Goal: Information Seeking & Learning: Learn about a topic

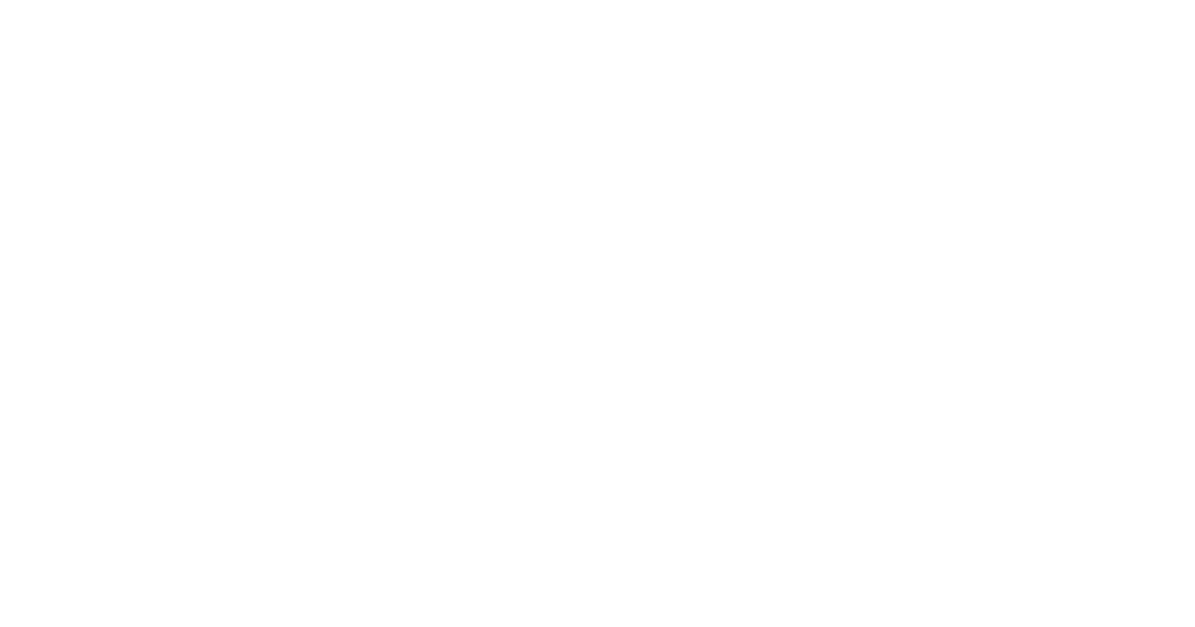
select select
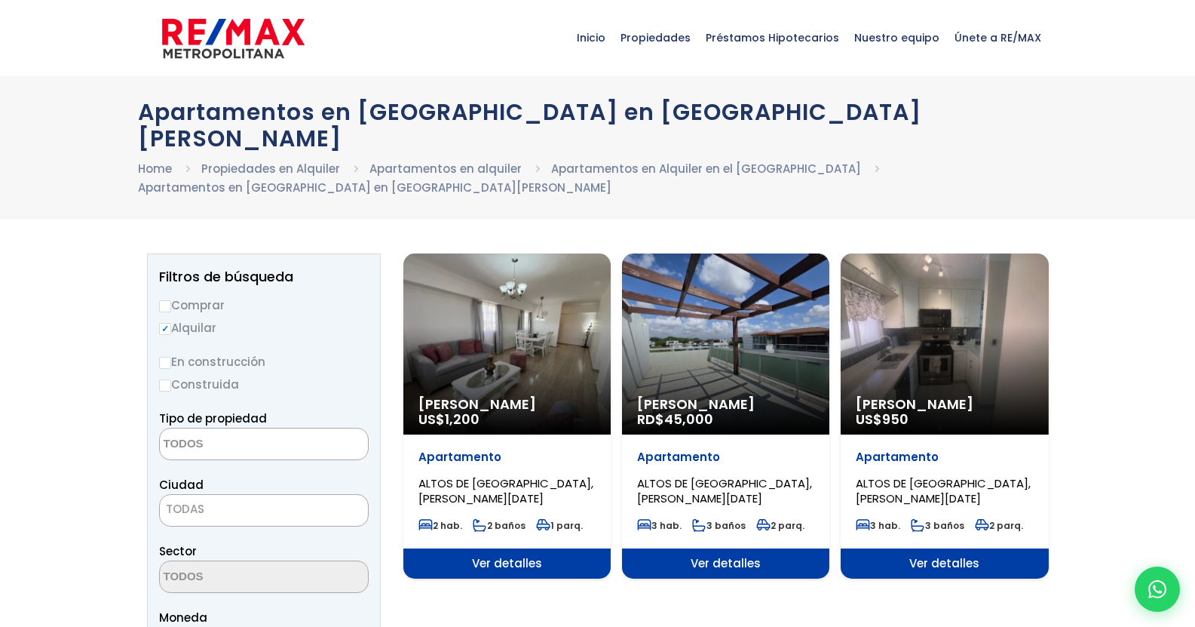
click at [734, 475] on span "ALTOS DE [GEOGRAPHIC_DATA], [PERSON_NAME][DATE]" at bounding box center [724, 490] width 175 height 31
click at [721, 361] on div "Alquiler Amueblado RD$ 45,000" at bounding box center [725, 343] width 207 height 181
click at [711, 548] on span "Ver detalles" at bounding box center [725, 563] width 207 height 30
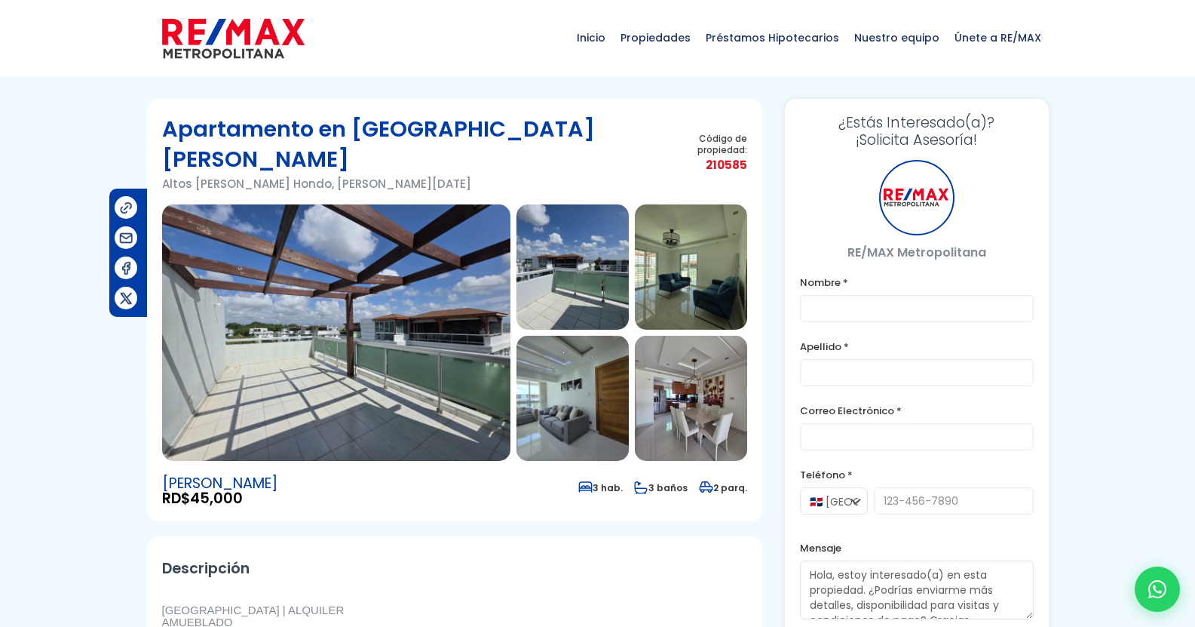
click at [349, 284] on img at bounding box center [336, 332] width 348 height 256
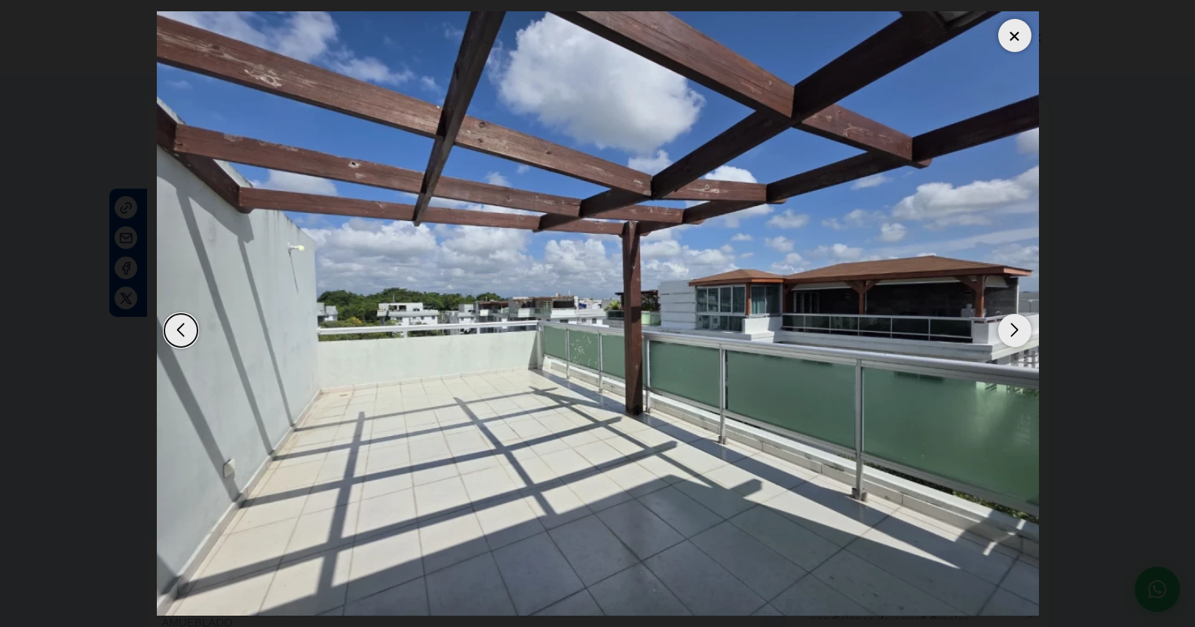
click at [1011, 326] on div "Next slide" at bounding box center [1014, 330] width 33 height 33
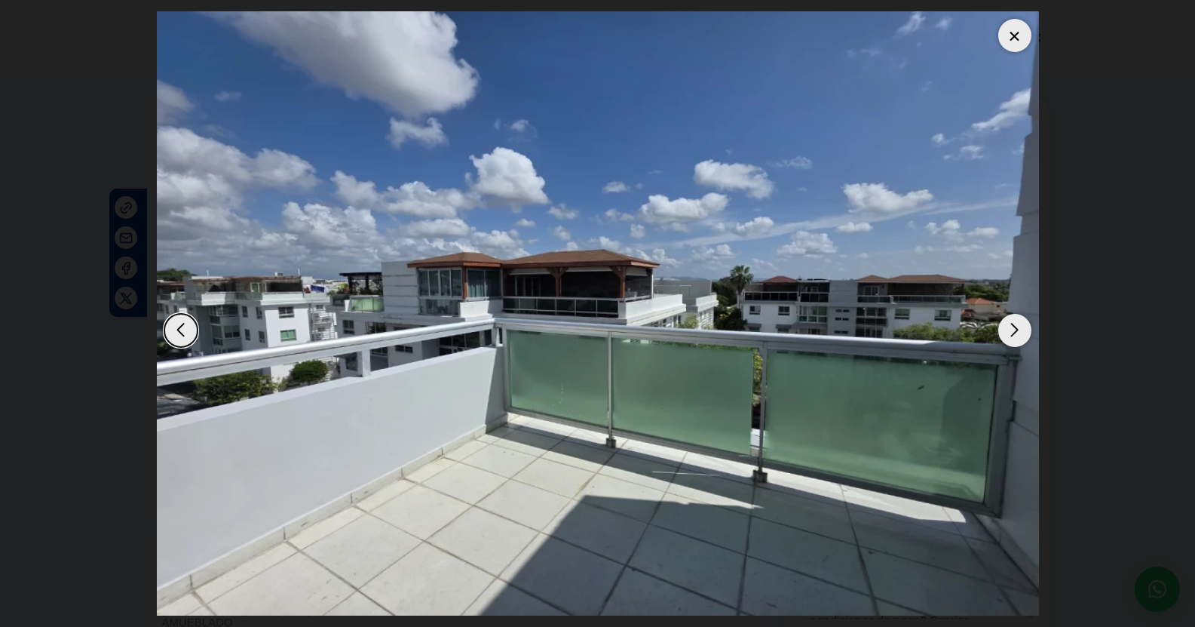
click at [1011, 326] on div "Next slide" at bounding box center [1014, 330] width 33 height 33
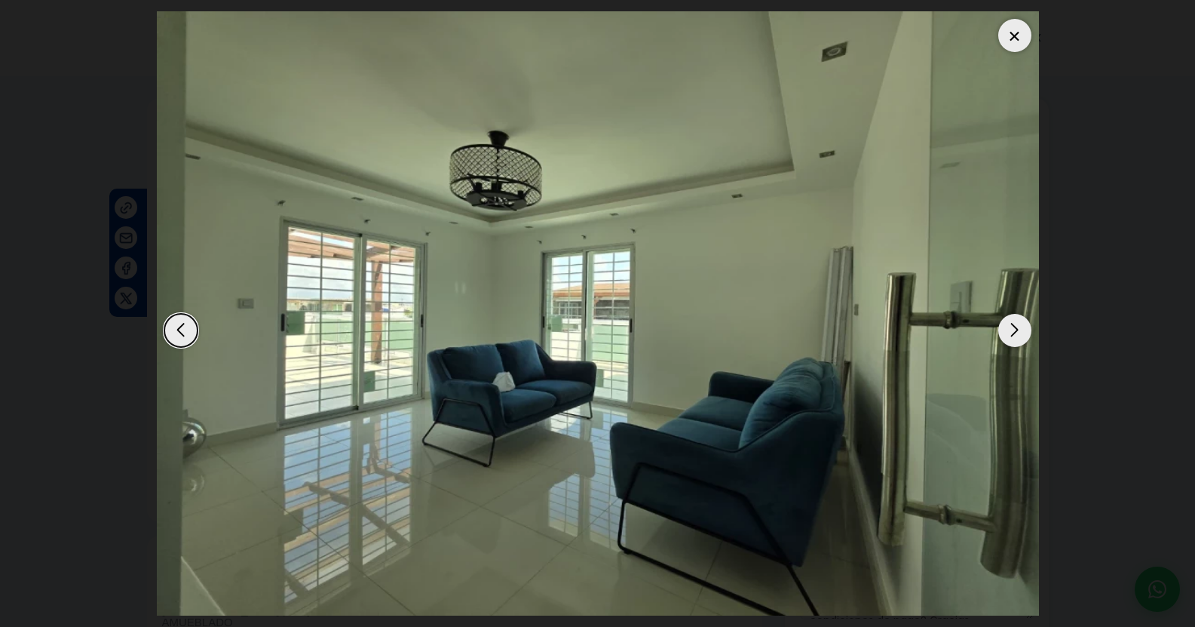
click at [1011, 326] on div "Next slide" at bounding box center [1014, 330] width 33 height 33
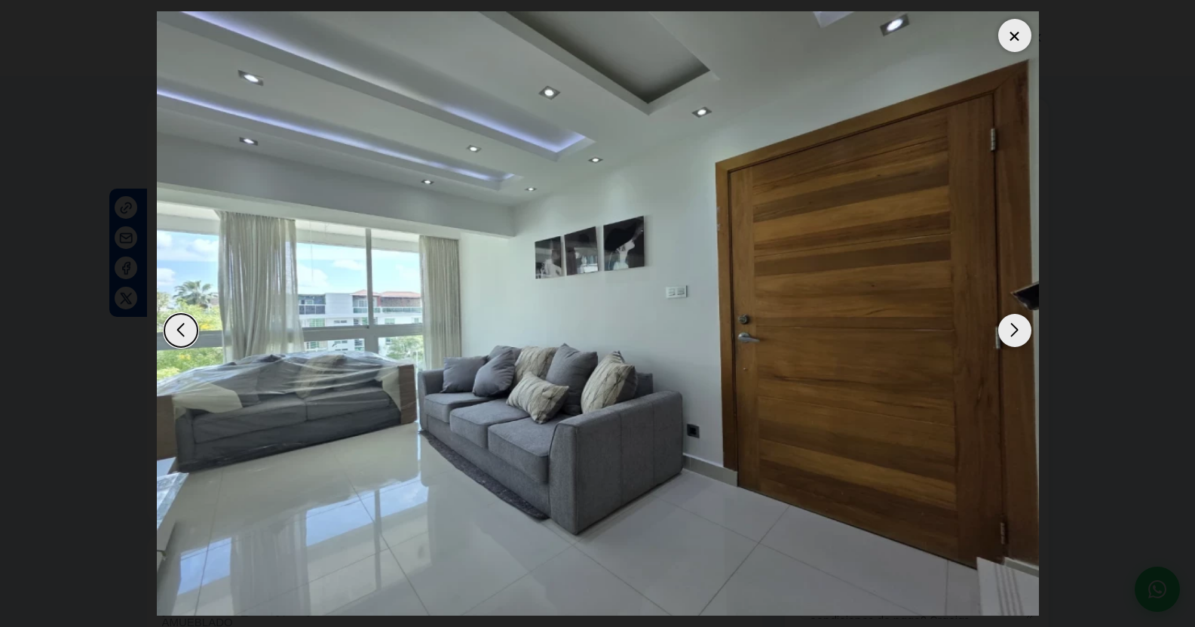
click at [1011, 326] on div "Next slide" at bounding box center [1014, 330] width 33 height 33
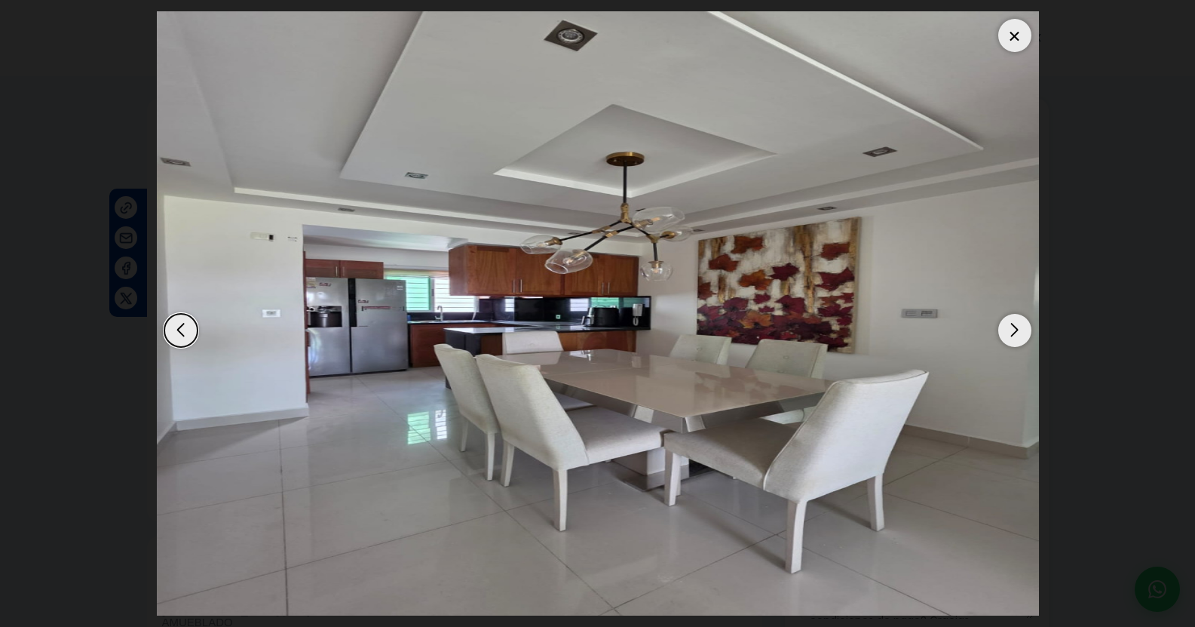
click at [1011, 326] on div "Next slide" at bounding box center [1014, 330] width 33 height 33
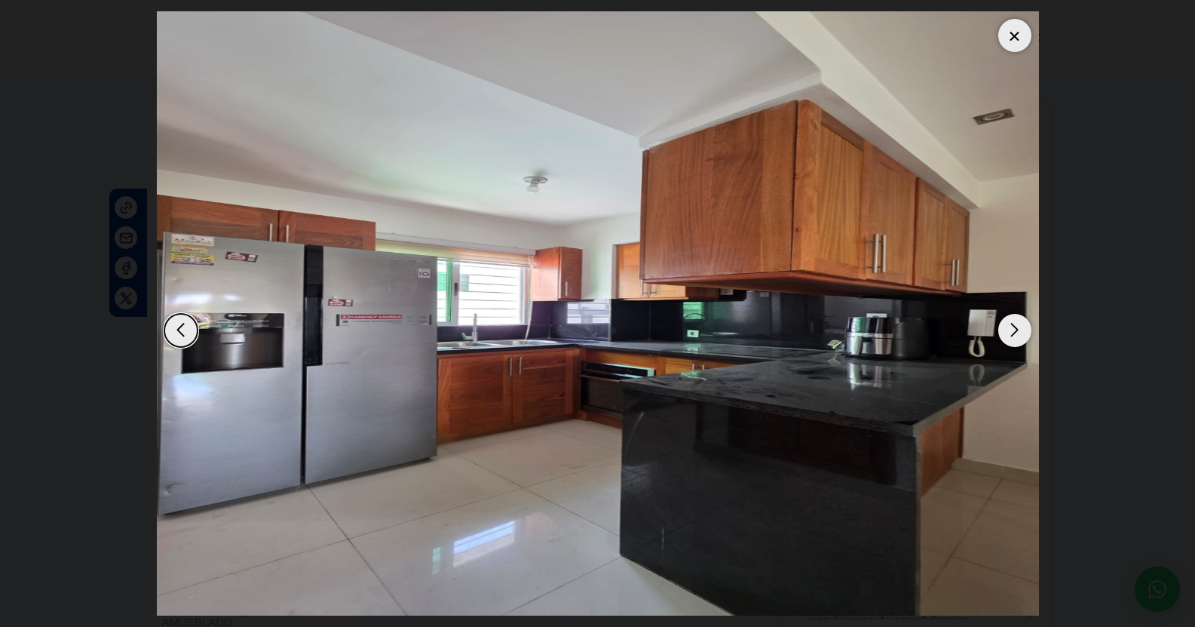
click at [1011, 326] on div "Next slide" at bounding box center [1014, 330] width 33 height 33
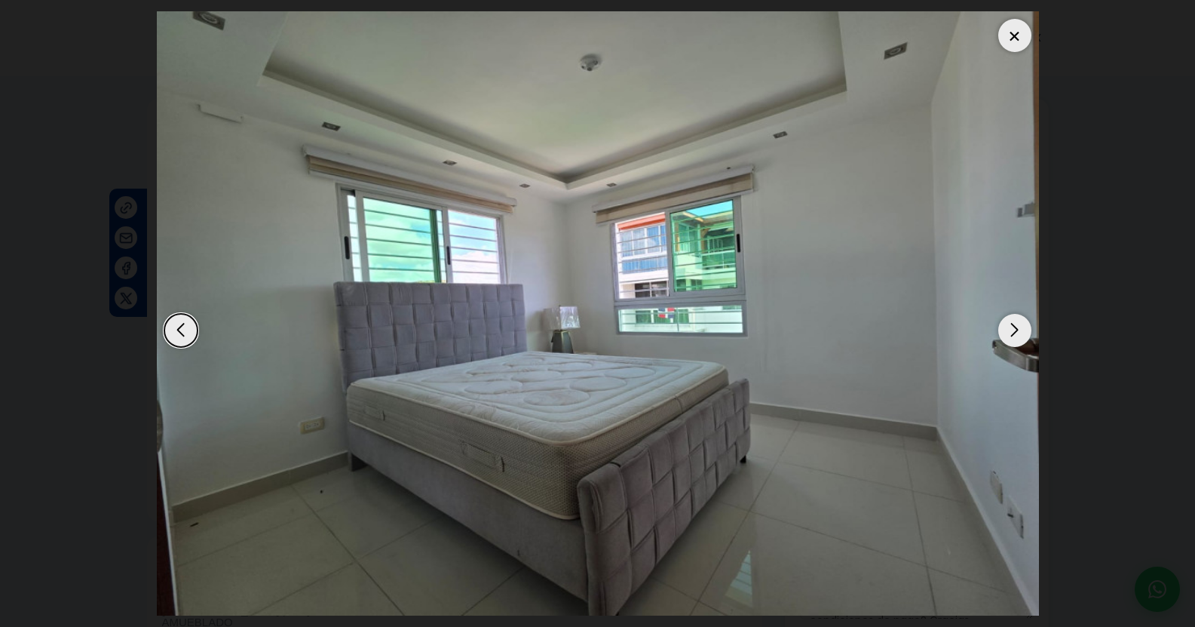
click at [1050, 278] on dialog at bounding box center [598, 313] width 905 height 627
click at [1018, 40] on div at bounding box center [1014, 35] width 33 height 33
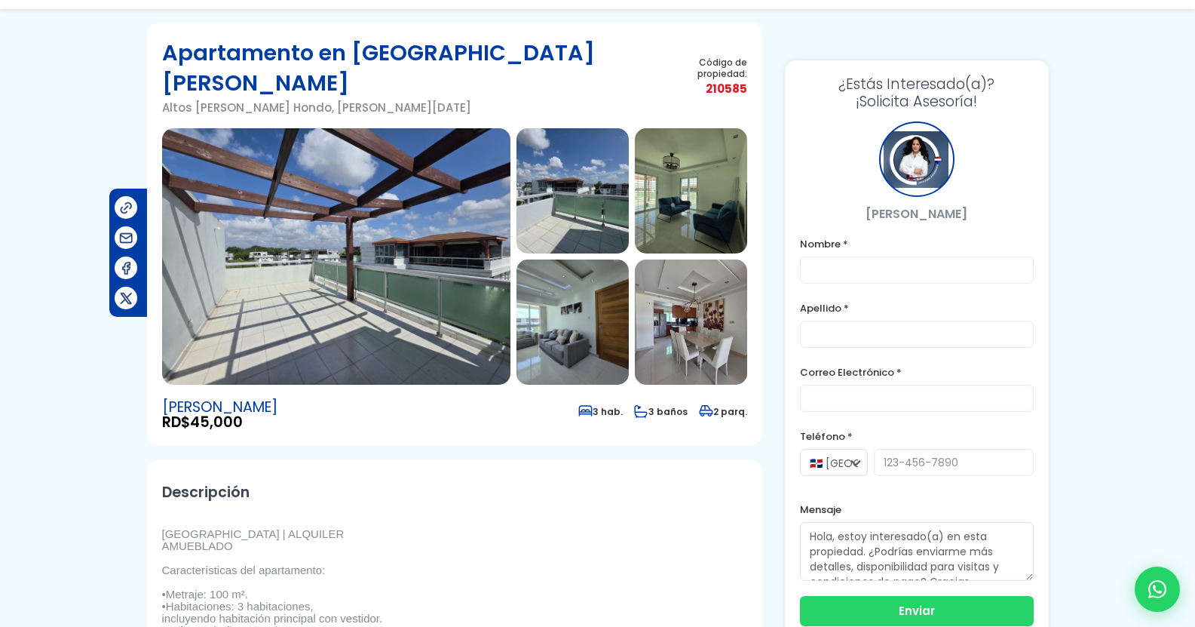
scroll to position [151, 0]
